Goal: Check status: Check status

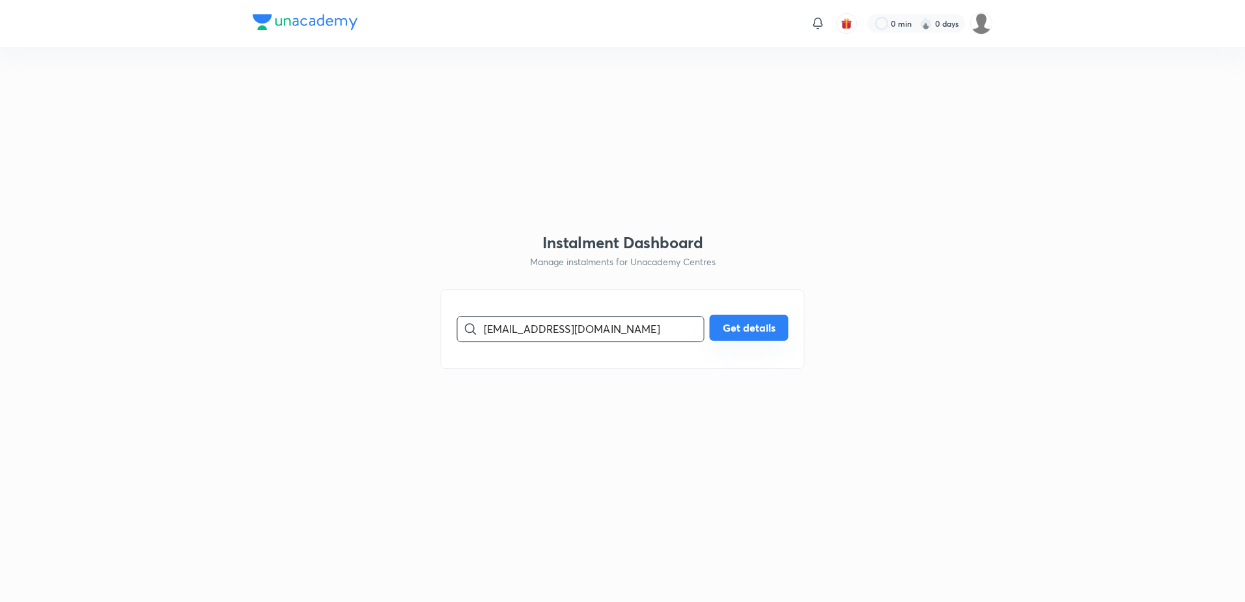
type input "[EMAIL_ADDRESS][DOMAIN_NAME]"
click at [730, 327] on button "Get details" at bounding box center [749, 327] width 79 height 26
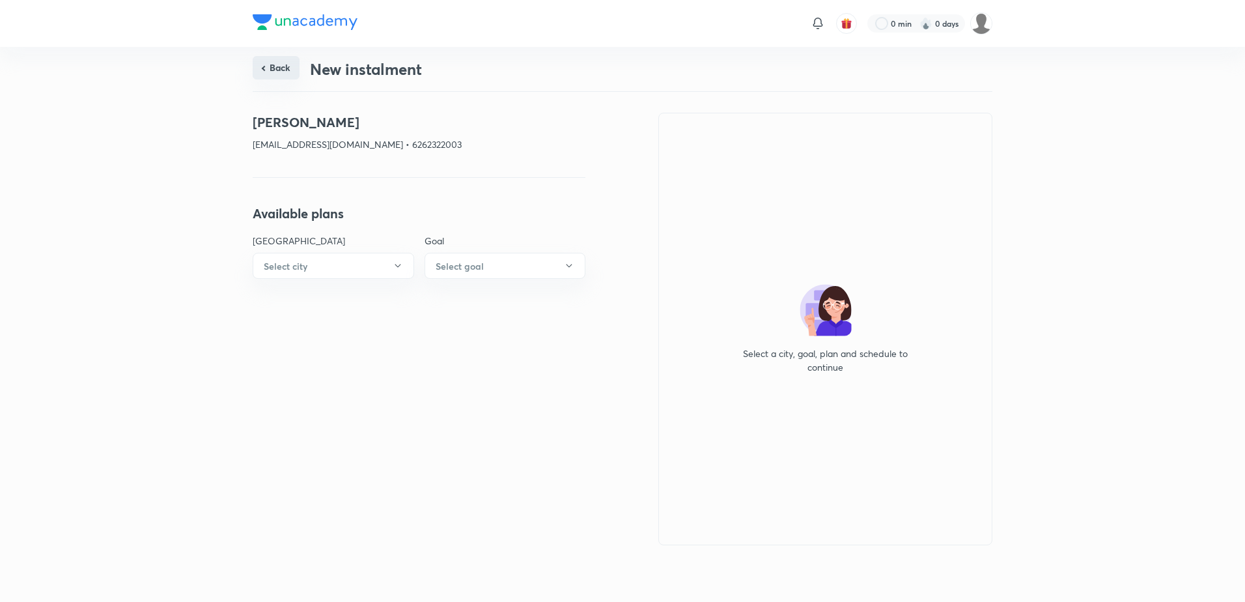
click at [275, 69] on button "Back" at bounding box center [276, 67] width 47 height 23
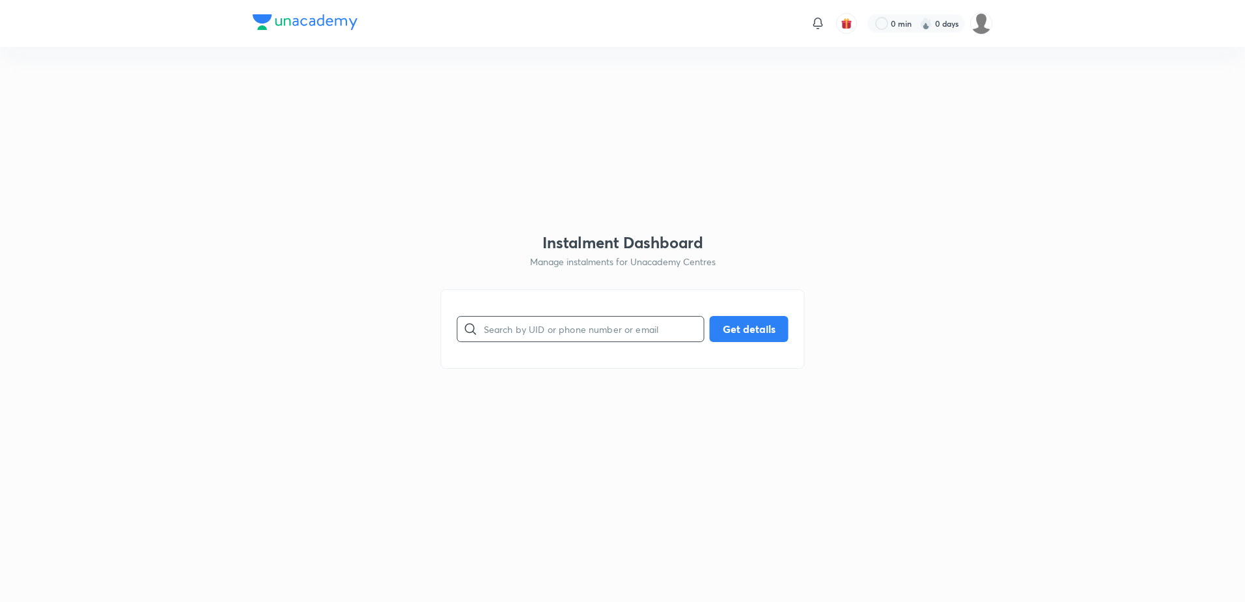
click at [576, 331] on input "text" at bounding box center [594, 328] width 220 height 33
paste input "[EMAIL_ADDRESS][DOMAIN_NAME]"
type input "[EMAIL_ADDRESS][DOMAIN_NAME]"
click at [742, 330] on button "Get details" at bounding box center [749, 327] width 79 height 26
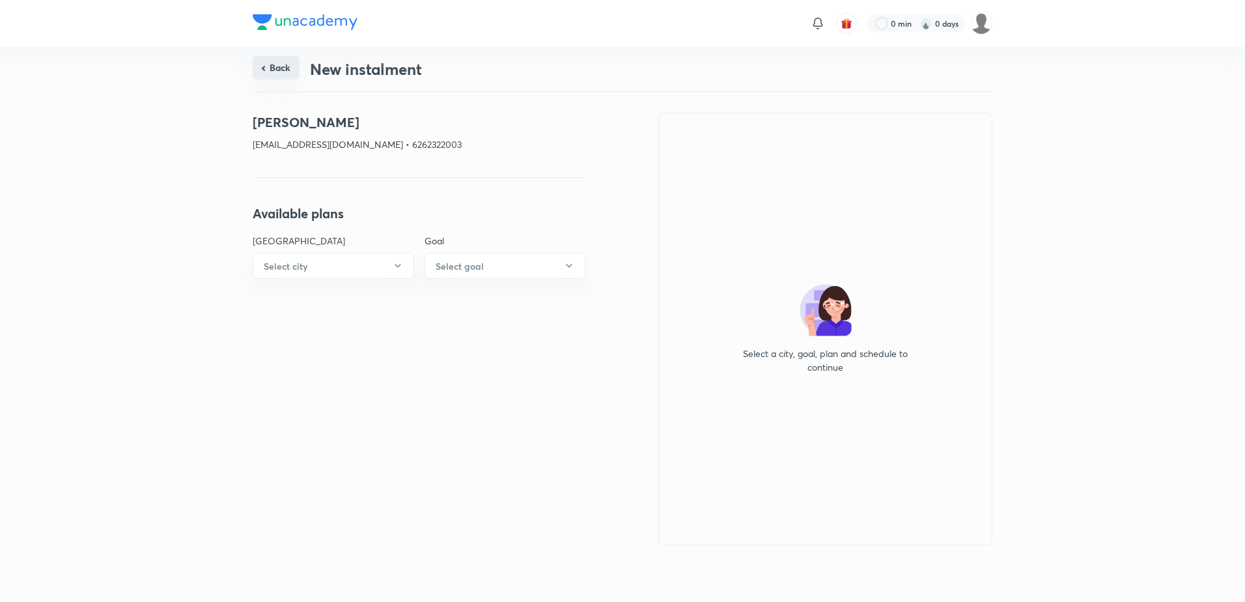
click at [271, 65] on button "Back" at bounding box center [276, 67] width 47 height 23
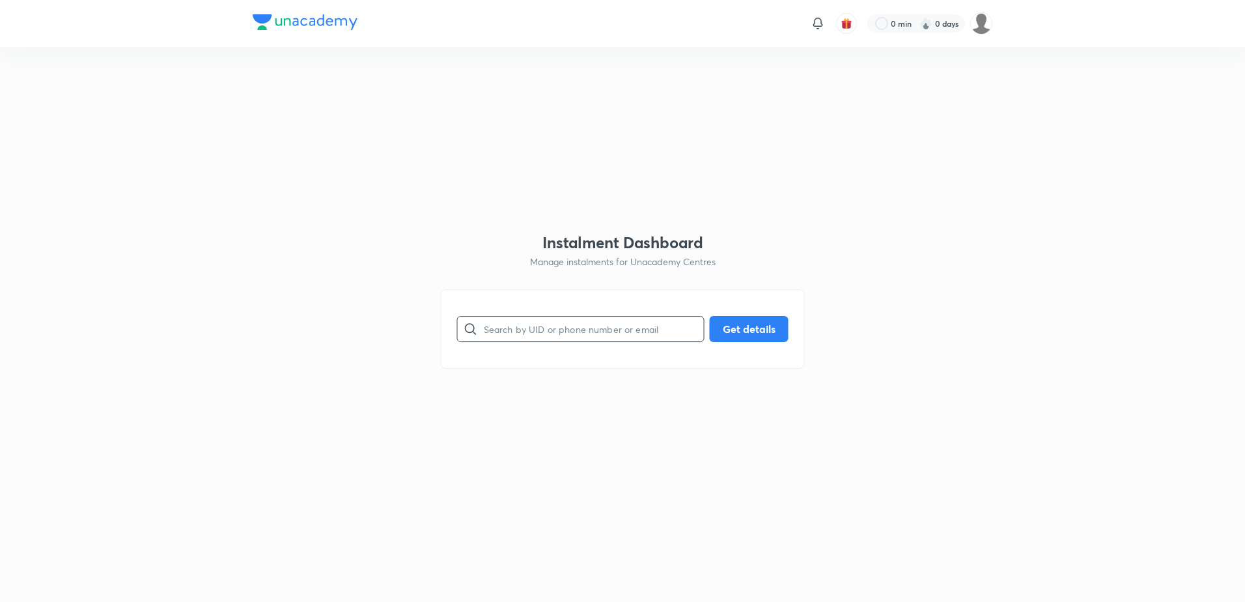
click at [516, 325] on input "text" at bounding box center [594, 328] width 220 height 33
paste input "[EMAIL_ADDRESS][DOMAIN_NAME]"
type input "[EMAIL_ADDRESS][DOMAIN_NAME]"
click at [747, 331] on button "Get details" at bounding box center [749, 327] width 79 height 26
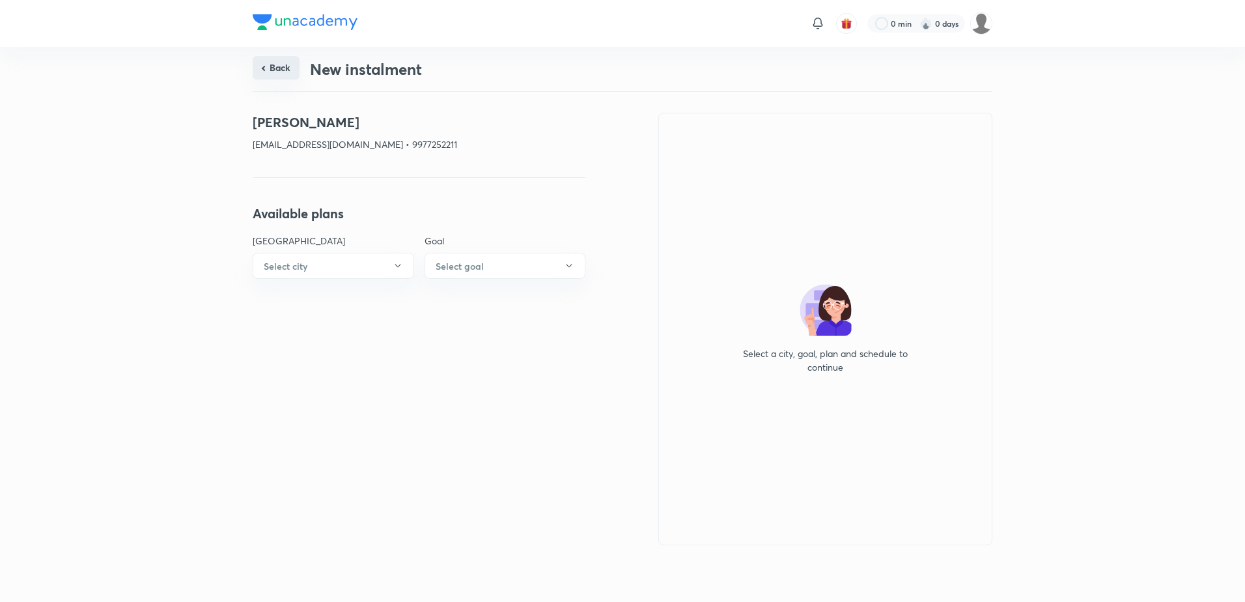
click at [261, 70] on button "Back" at bounding box center [276, 67] width 47 height 23
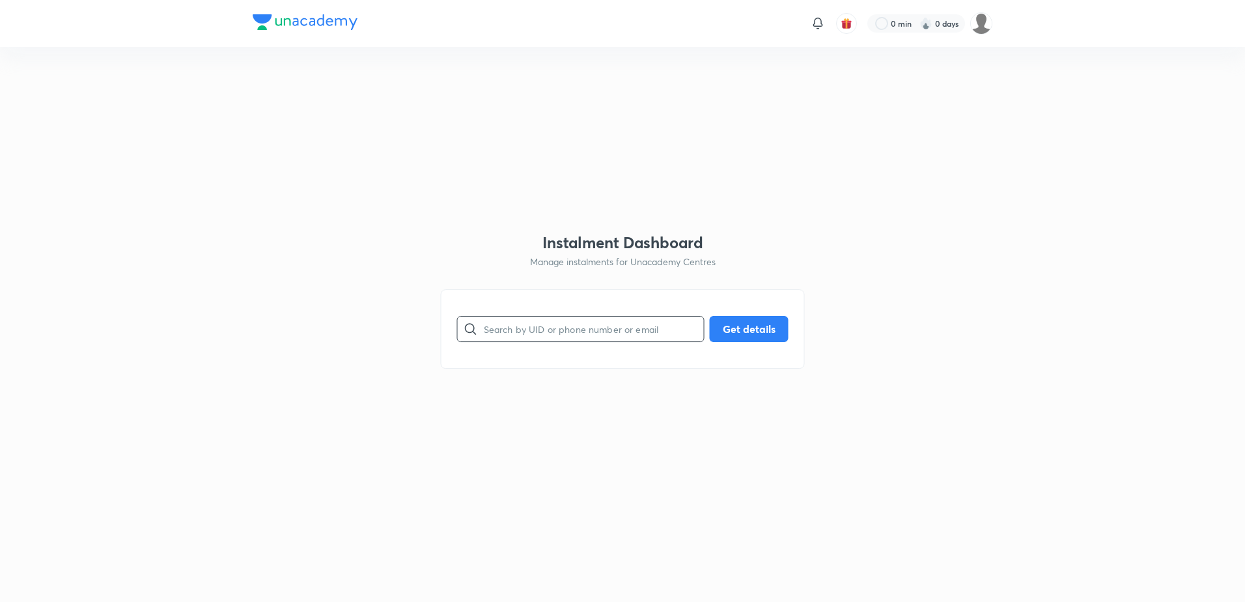
click at [532, 332] on input "text" at bounding box center [594, 328] width 220 height 33
paste input "[EMAIL_ADDRESS][DOMAIN_NAME]"
type input "[EMAIL_ADDRESS][DOMAIN_NAME]"
click at [744, 327] on button "Get details" at bounding box center [749, 327] width 79 height 26
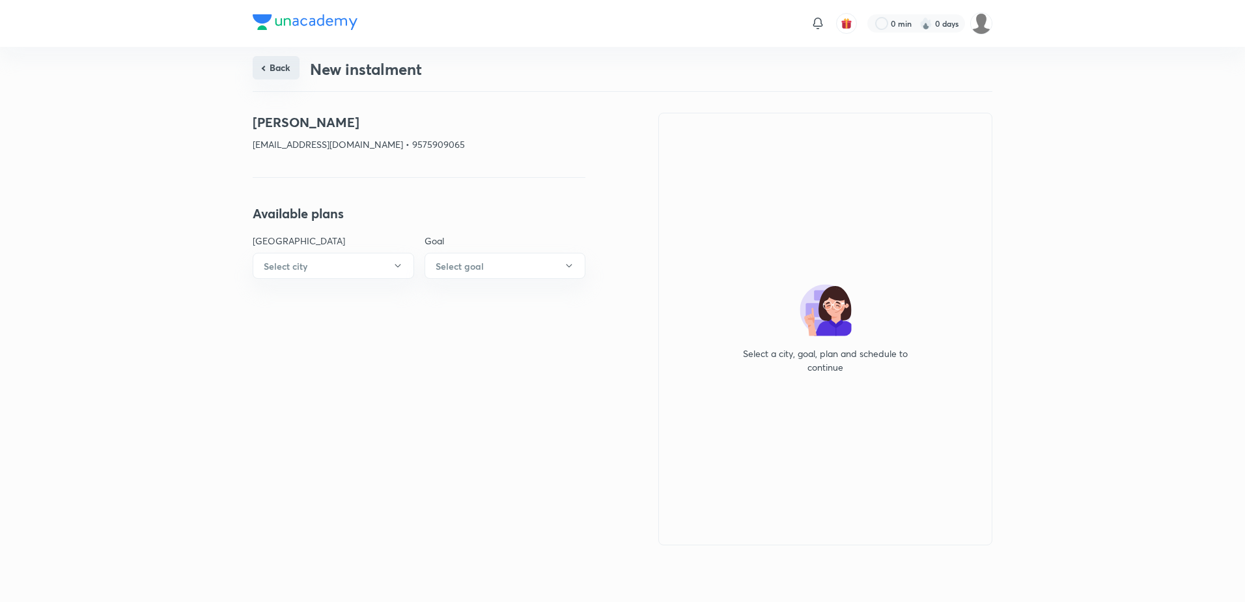
click at [269, 65] on button "Back" at bounding box center [276, 67] width 47 height 23
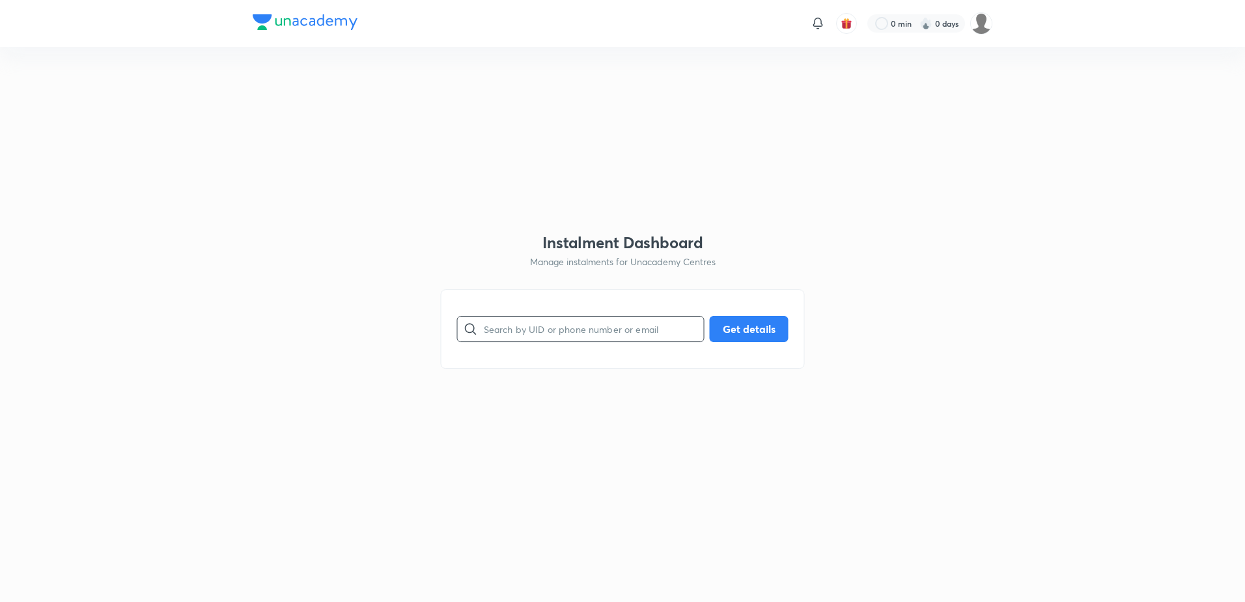
click at [518, 335] on input "text" at bounding box center [594, 328] width 220 height 33
paste input "[EMAIL_ADDRESS][DOMAIN_NAME]"
type input "[EMAIL_ADDRESS][DOMAIN_NAME]"
click at [727, 322] on button "Get details" at bounding box center [749, 327] width 79 height 26
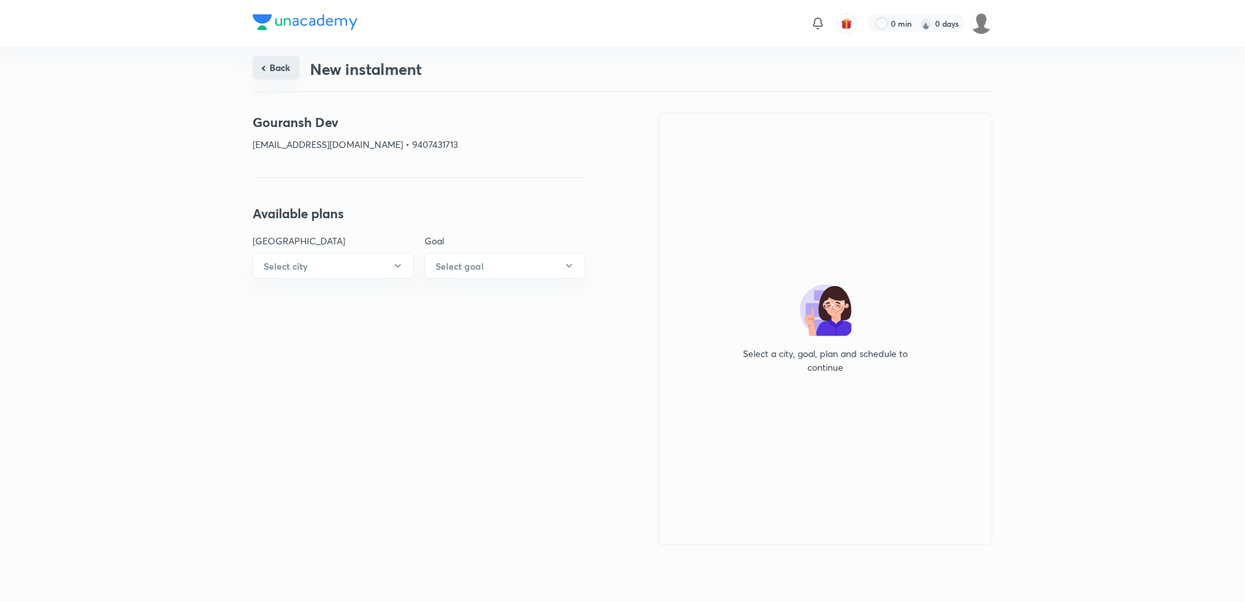
click at [266, 76] on button "Back" at bounding box center [276, 67] width 47 height 23
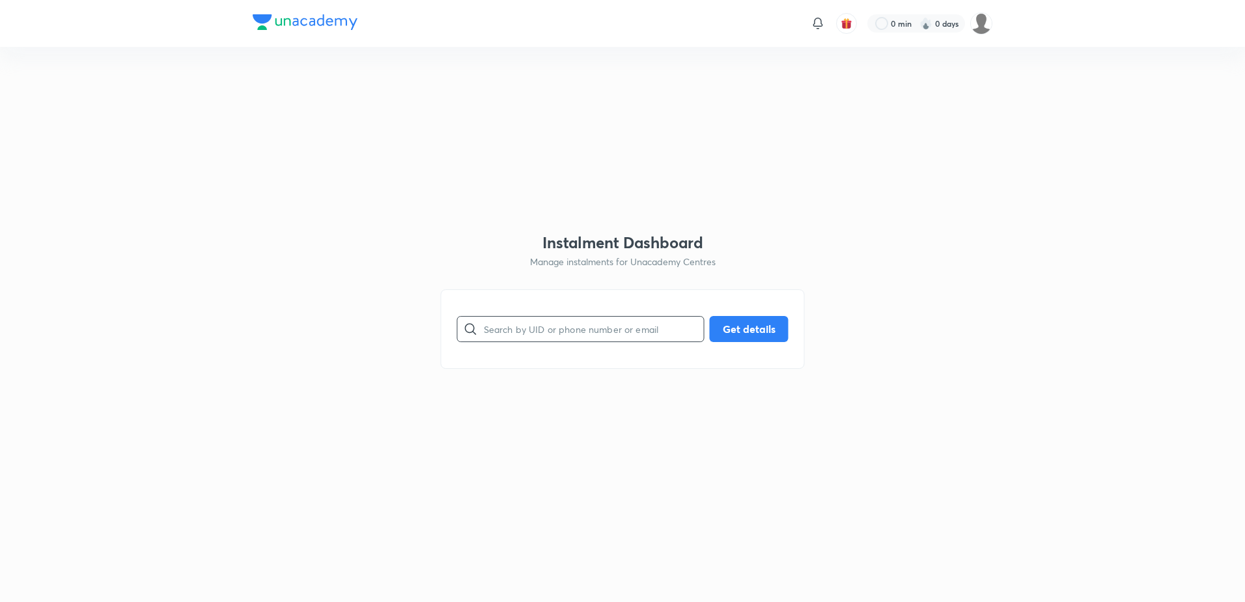
click at [530, 324] on input "text" at bounding box center [594, 328] width 220 height 33
paste input "[EMAIL_ADDRESS][DOMAIN_NAME]"
type input "[EMAIL_ADDRESS][DOMAIN_NAME]"
click at [730, 320] on button "Get details" at bounding box center [749, 327] width 79 height 26
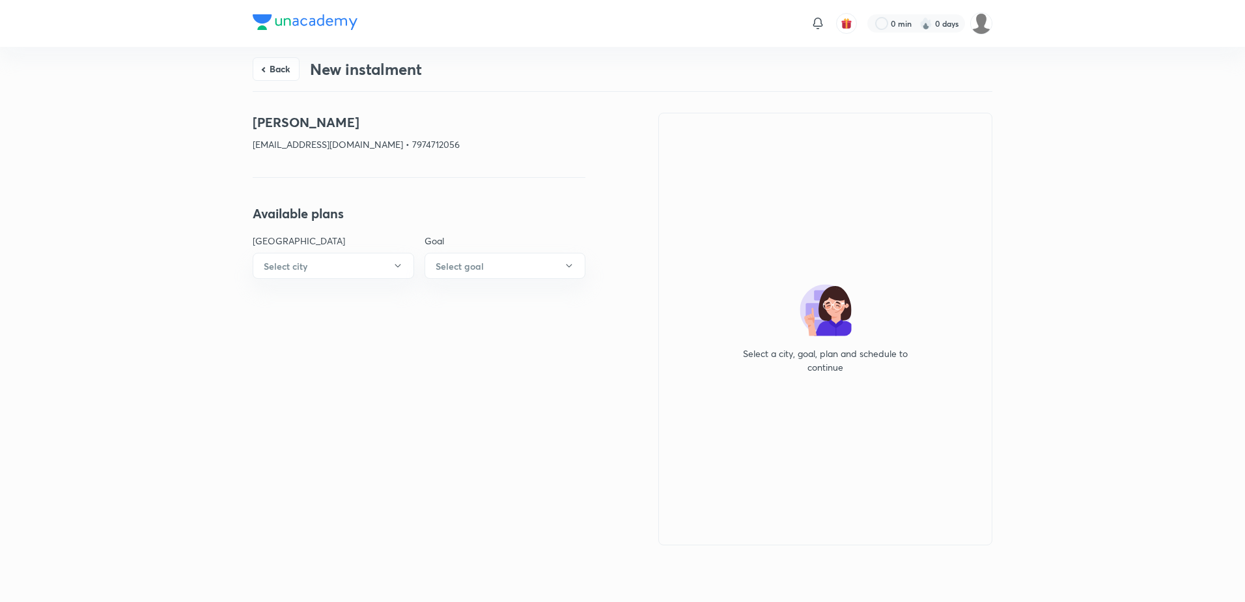
click at [279, 66] on button "Back" at bounding box center [276, 68] width 47 height 23
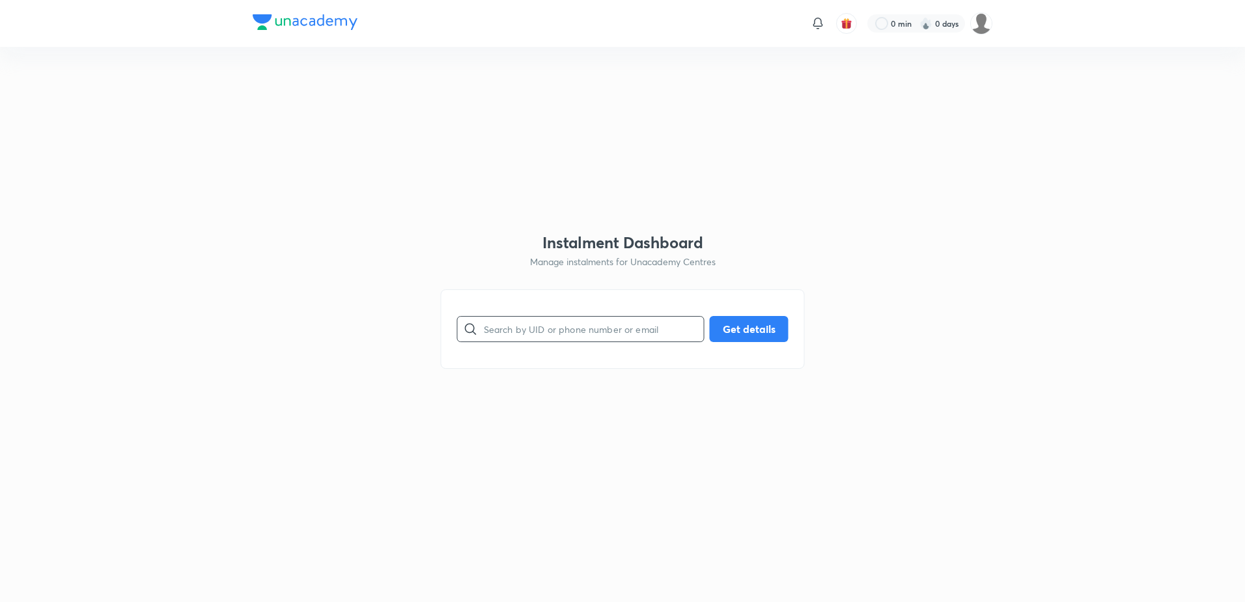
drag, startPoint x: 541, startPoint y: 316, endPoint x: 542, endPoint y: 323, distance: 7.2
click at [542, 322] on input "text" at bounding box center [594, 328] width 220 height 33
paste input "[EMAIL_ADDRESS][DOMAIN_NAME]"
type input "[EMAIL_ADDRESS][DOMAIN_NAME]"
click at [749, 327] on button "Get details" at bounding box center [749, 327] width 79 height 26
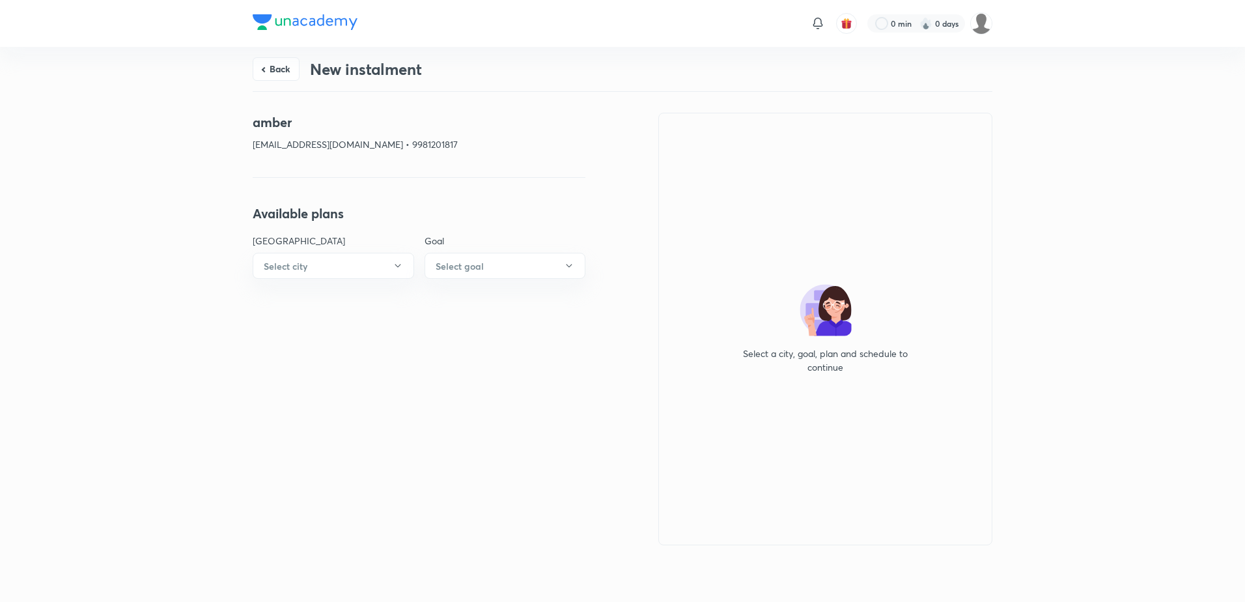
drag, startPoint x: 257, startPoint y: 69, endPoint x: 294, endPoint y: 77, distance: 37.9
click at [258, 68] on button "Back" at bounding box center [276, 68] width 47 height 23
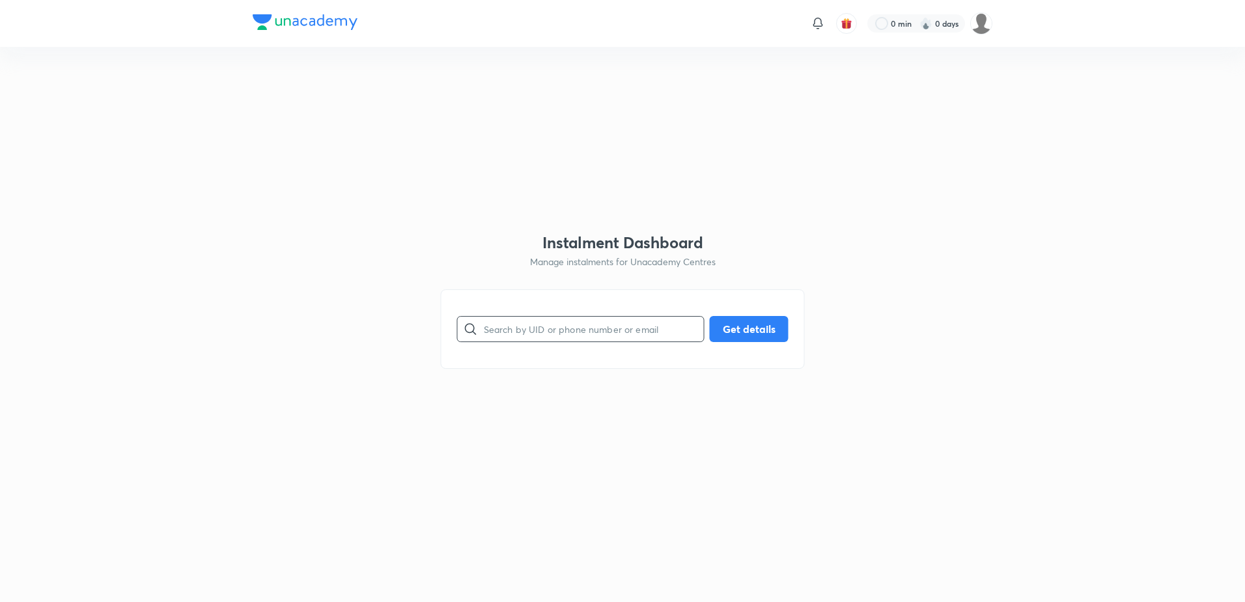
click at [512, 328] on input "text" at bounding box center [594, 328] width 220 height 33
paste input "[EMAIL_ADDRESS][DOMAIN_NAME]"
type input "[EMAIL_ADDRESS][DOMAIN_NAME]"
click at [764, 333] on button "Get details" at bounding box center [749, 327] width 79 height 26
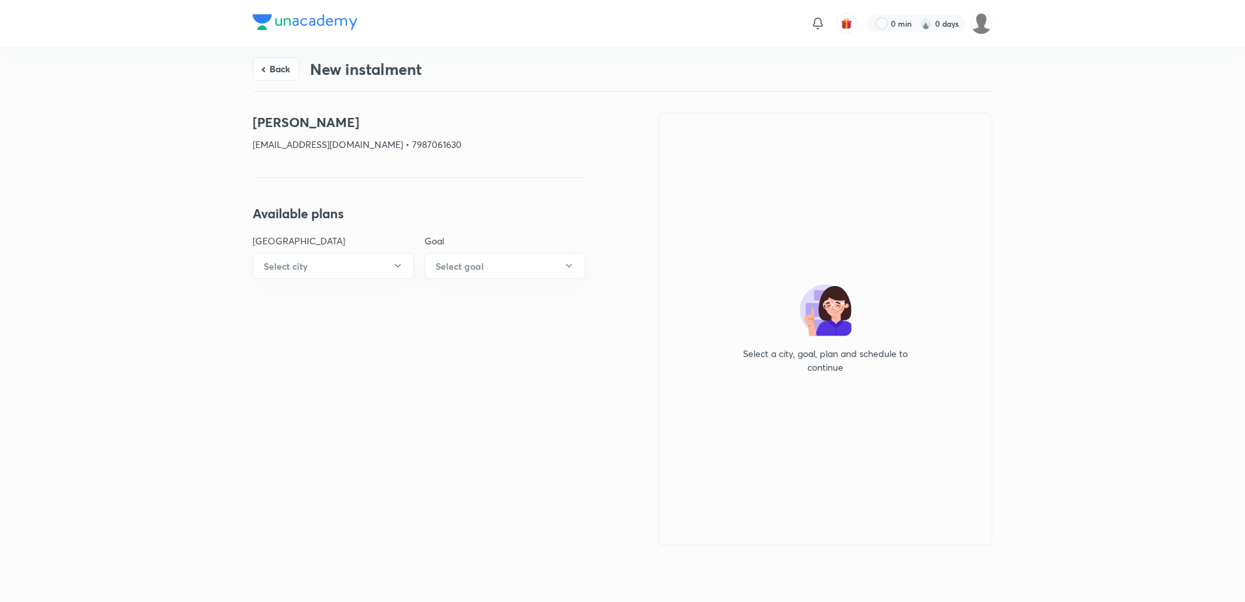
click at [275, 57] on div "Back New instalment" at bounding box center [623, 69] width 740 height 44
click at [275, 64] on button "Back" at bounding box center [276, 67] width 47 height 23
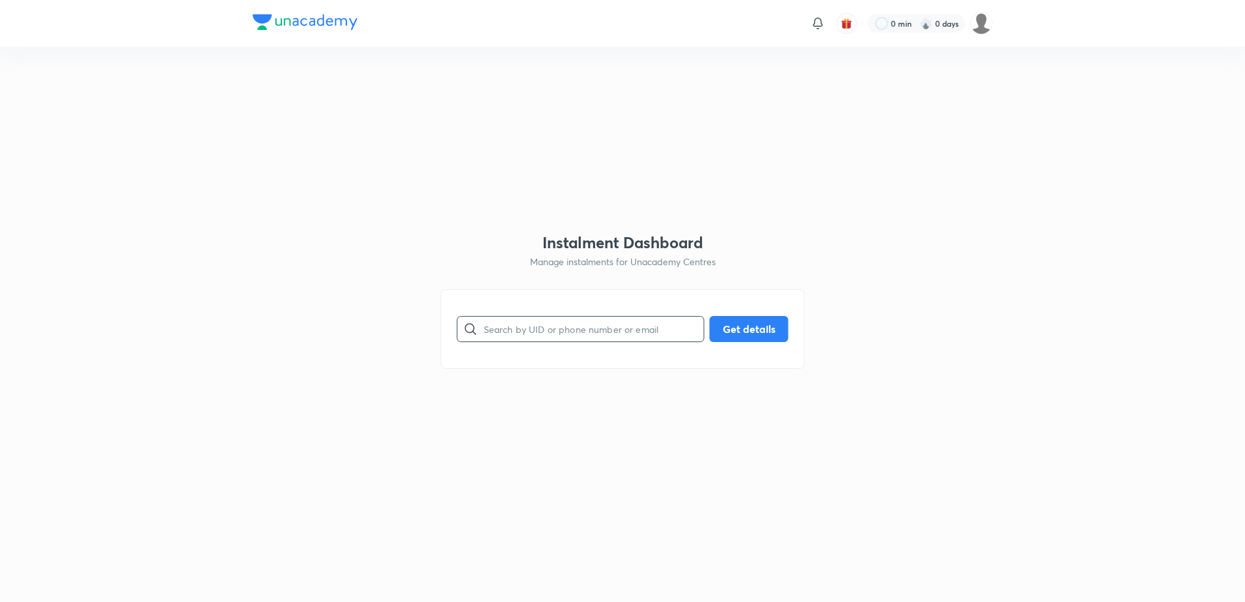
click at [553, 341] on input "text" at bounding box center [594, 328] width 220 height 33
paste input "[EMAIL_ADDRESS][DOMAIN_NAME]"
type input "[EMAIL_ADDRESS][DOMAIN_NAME]"
click at [765, 326] on button "Get details" at bounding box center [749, 327] width 79 height 26
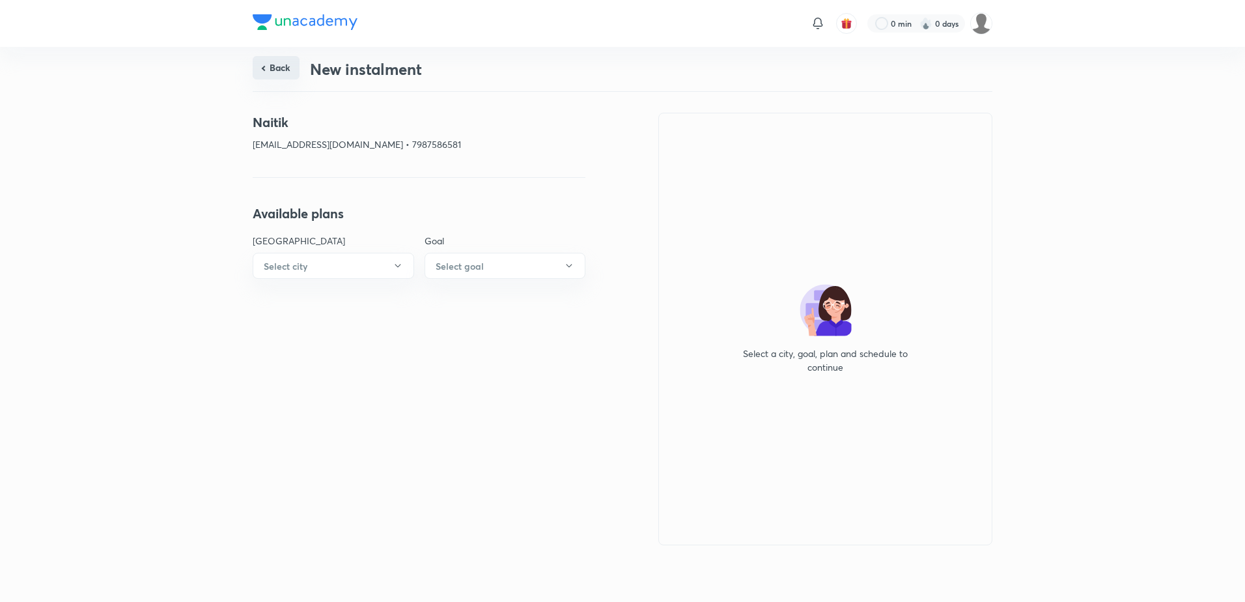
click at [271, 68] on button "Back" at bounding box center [276, 67] width 47 height 23
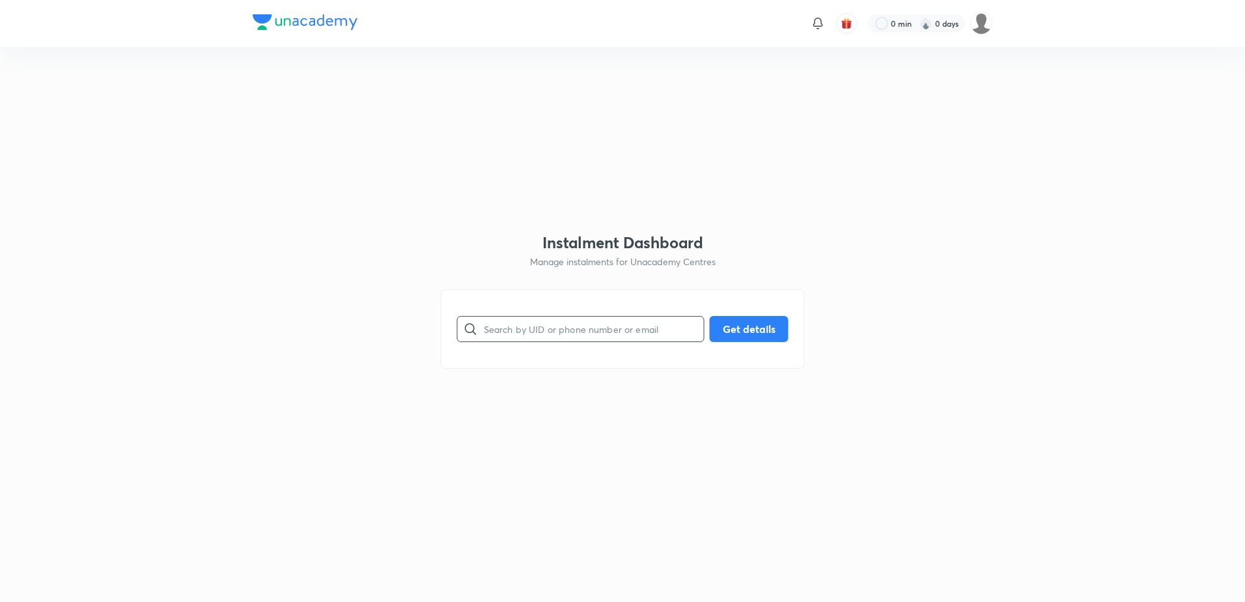
click at [507, 324] on input "text" at bounding box center [594, 328] width 220 height 33
paste input "[EMAIL_ADDRESS][DOMAIN_NAME]"
type input "[EMAIL_ADDRESS][DOMAIN_NAME]"
click at [758, 337] on button "Get details" at bounding box center [749, 327] width 79 height 26
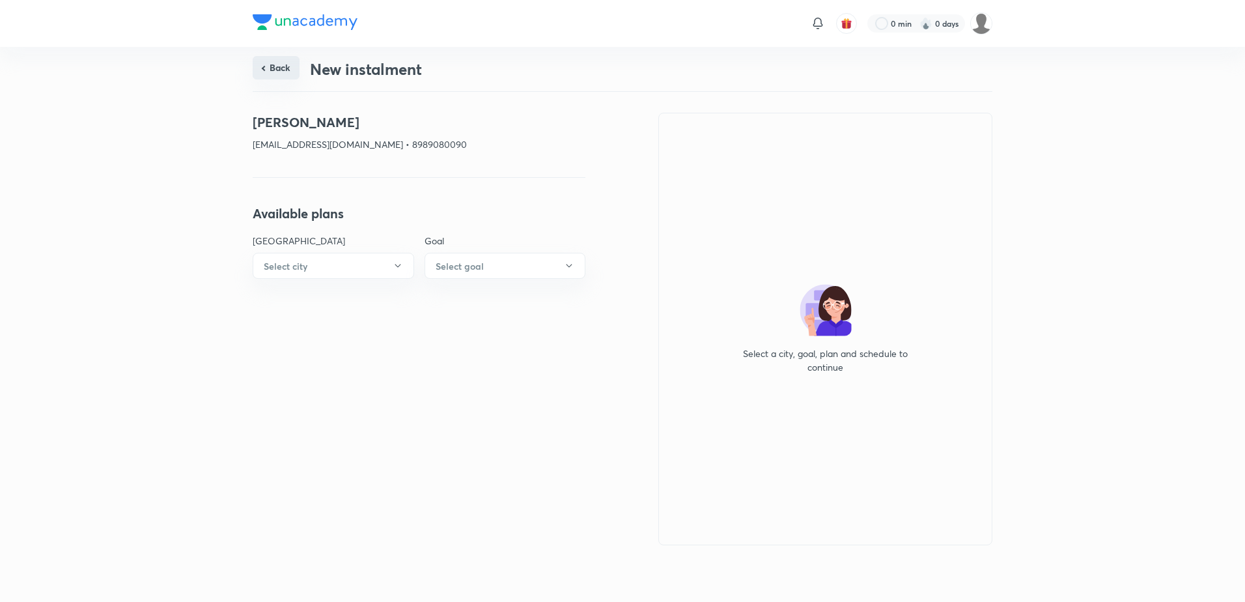
click at [287, 74] on button "Back" at bounding box center [276, 67] width 47 height 23
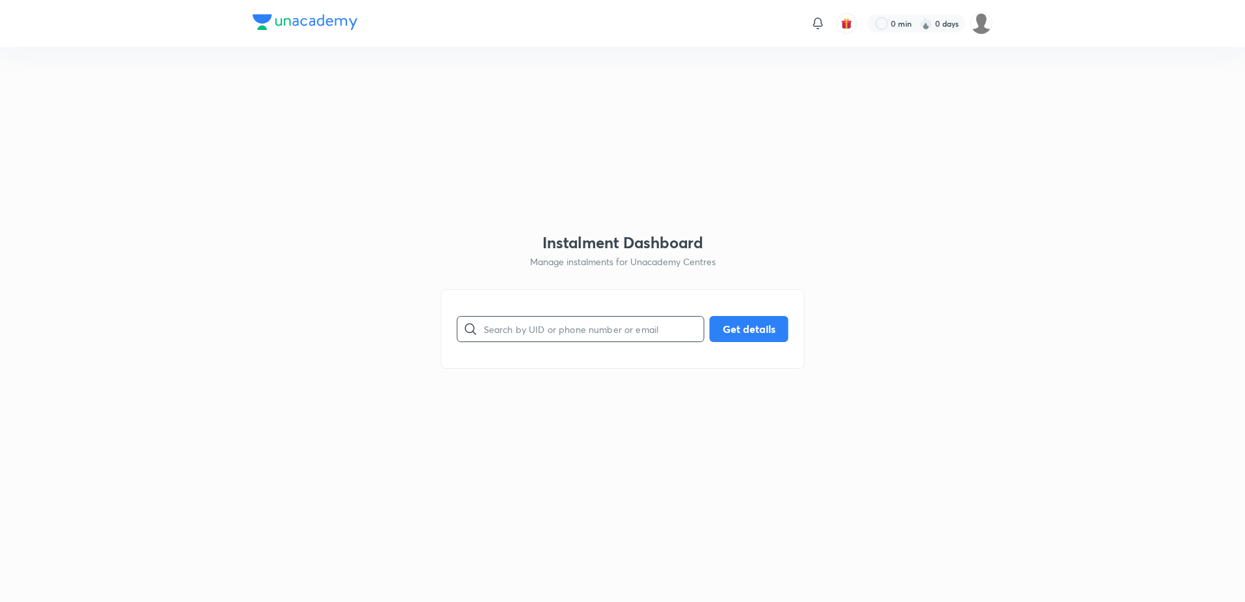
click at [535, 333] on input "text" at bounding box center [594, 328] width 220 height 33
paste input "[EMAIL_ADDRESS][DOMAIN_NAME]"
type input "[EMAIL_ADDRESS][DOMAIN_NAME]"
click at [747, 334] on button "Get details" at bounding box center [749, 327] width 79 height 26
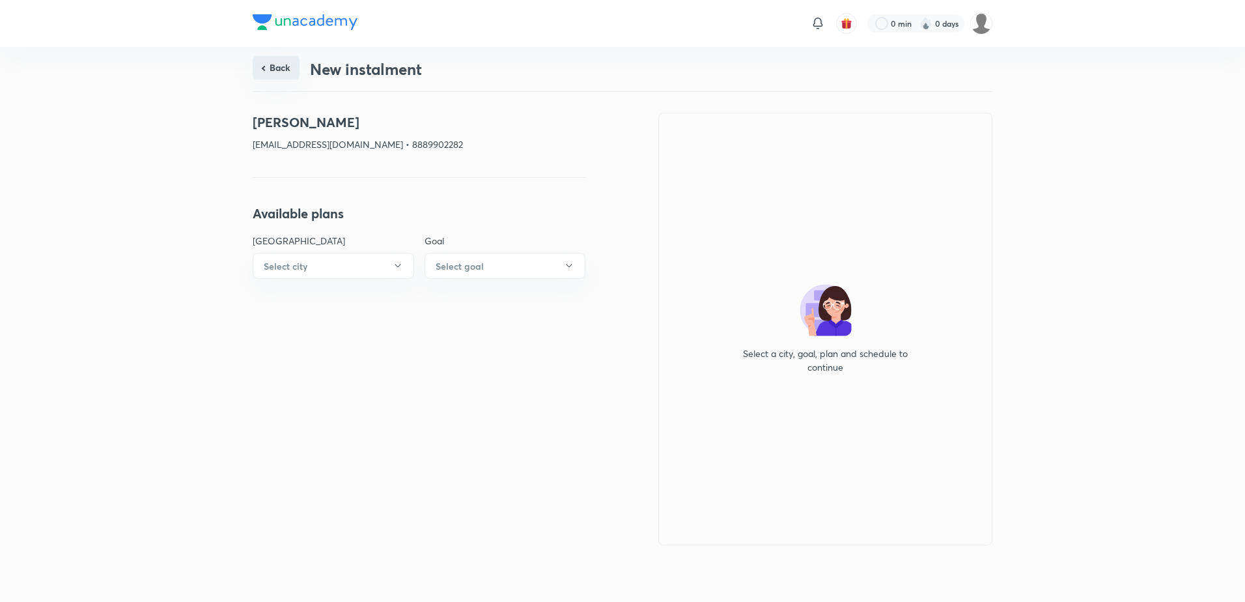
click at [261, 70] on button "Back" at bounding box center [276, 67] width 47 height 23
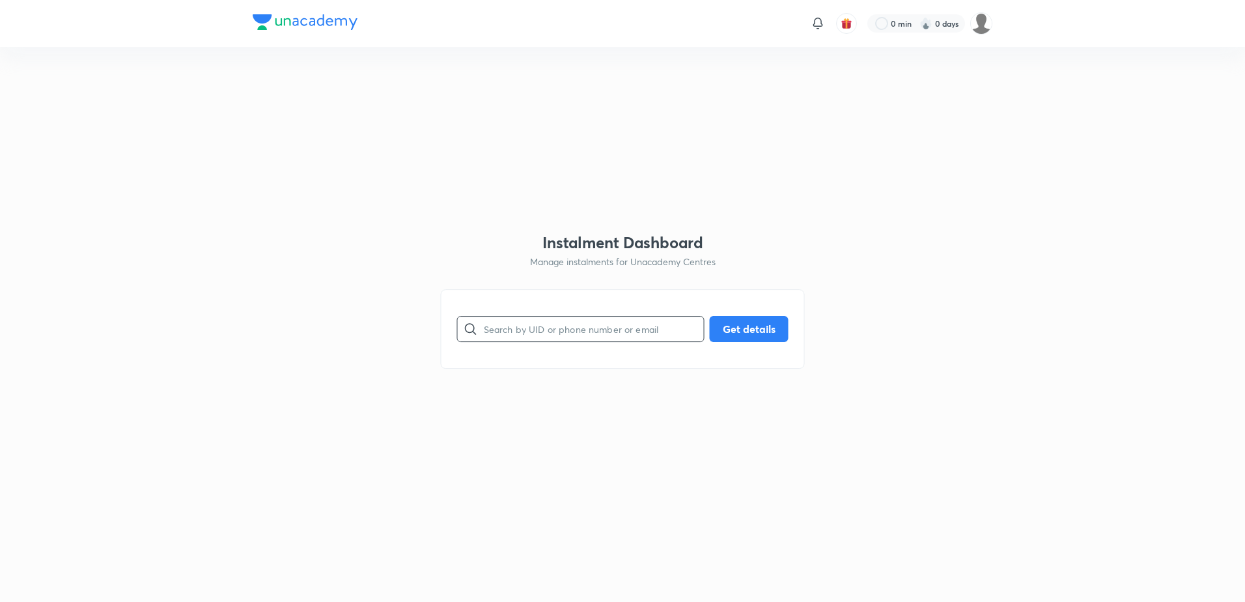
click at [541, 325] on input "text" at bounding box center [594, 328] width 220 height 33
paste input "[EMAIL_ADDRESS][DOMAIN_NAME]"
type input "[EMAIL_ADDRESS][DOMAIN_NAME]"
click at [771, 329] on button "Get details" at bounding box center [749, 327] width 79 height 26
